Goal: Task Accomplishment & Management: Use online tool/utility

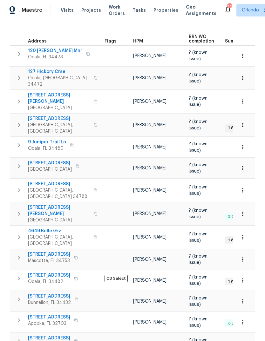
scroll to position [95, 0]
click at [44, 181] on span "11045 Lake Eustis Dr" at bounding box center [59, 184] width 62 height 6
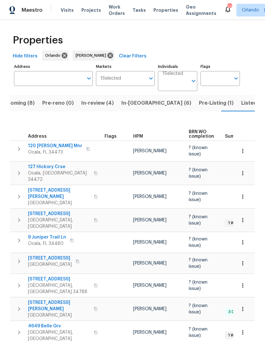
scroll to position [0, 0]
click at [25, 105] on span "Upcoming (8)" at bounding box center [17, 103] width 34 height 9
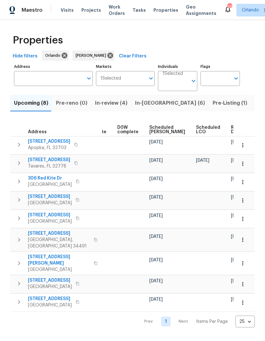
scroll to position [0, 166]
click at [231, 133] on span "Ready Date" at bounding box center [238, 129] width 14 height 9
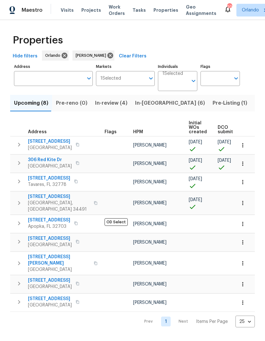
click at [241, 200] on icon "button" at bounding box center [242, 203] width 6 height 6
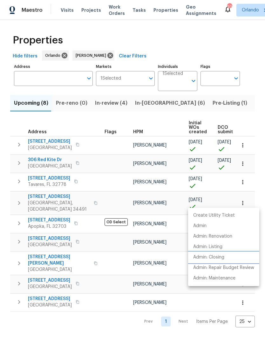
click at [227, 255] on li "Admin: Closing" at bounding box center [223, 257] width 71 height 10
click at [257, 72] on div at bounding box center [132, 170] width 265 height 341
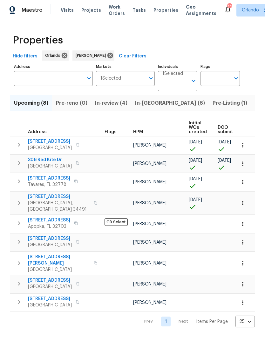
click at [92, 202] on button "button" at bounding box center [96, 202] width 8 height 15
click at [72, 219] on button "button" at bounding box center [76, 223] width 8 height 9
click at [245, 221] on icon "button" at bounding box center [242, 224] width 6 height 6
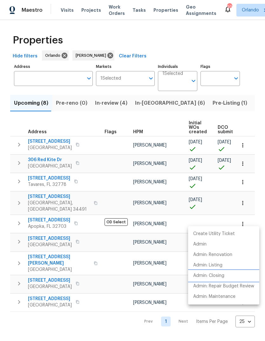
click at [233, 274] on li "Admin: Closing" at bounding box center [223, 276] width 71 height 10
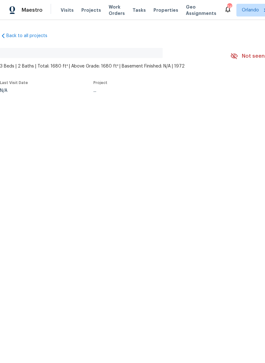
click at [107, 47] on div "No address found" at bounding box center [115, 53] width 230 height 20
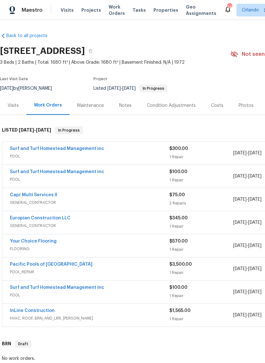
click at [71, 266] on div "Pacific Pools of [GEOGRAPHIC_DATA]" at bounding box center [89, 265] width 159 height 8
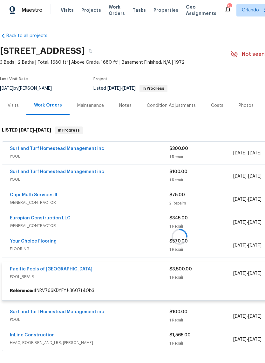
click at [56, 222] on div at bounding box center [179, 236] width 358 height 233
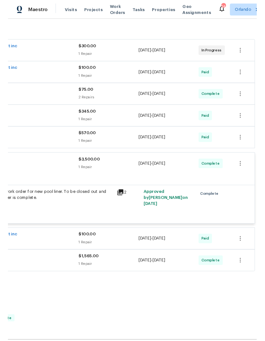
scroll to position [100, 94]
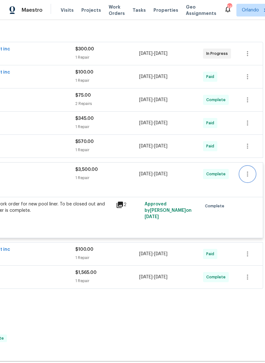
click at [249, 172] on icon "button" at bounding box center [247, 174] width 8 height 8
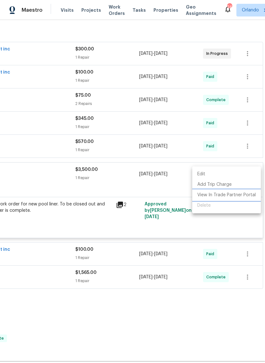
click at [242, 196] on li "View In Trade Partner Portal" at bounding box center [226, 195] width 69 height 10
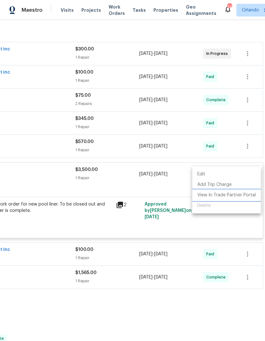
click at [241, 194] on li "View In Trade Partner Portal" at bounding box center [226, 195] width 69 height 10
click at [88, 261] on div at bounding box center [132, 170] width 265 height 341
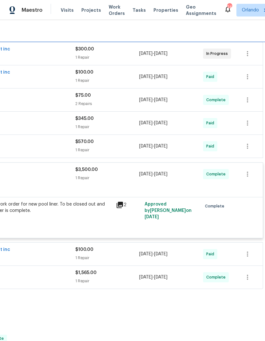
click at [119, 32] on div "LISTED [DATE] - [DATE] In Progress" at bounding box center [85, 31] width 355 height 8
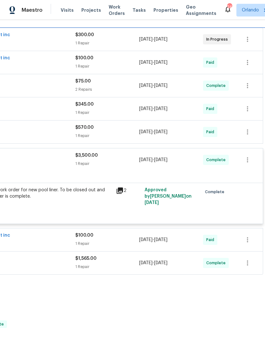
scroll to position [114, 94]
click at [246, 264] on icon "button" at bounding box center [247, 263] width 8 height 8
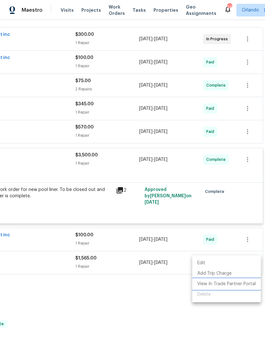
click at [241, 282] on li "View In Trade Partner Portal" at bounding box center [226, 284] width 69 height 10
click at [142, 292] on div at bounding box center [132, 170] width 265 height 341
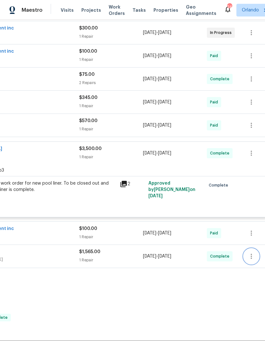
scroll to position [120, 90]
click at [251, 233] on icon "button" at bounding box center [251, 234] width 8 height 8
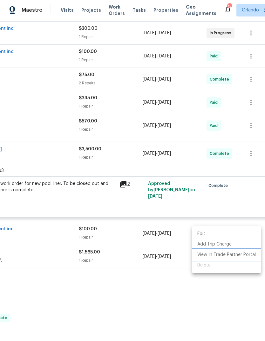
click at [244, 255] on li "View In Trade Partner Portal" at bounding box center [226, 255] width 69 height 10
